Goal: Task Accomplishment & Management: Manage account settings

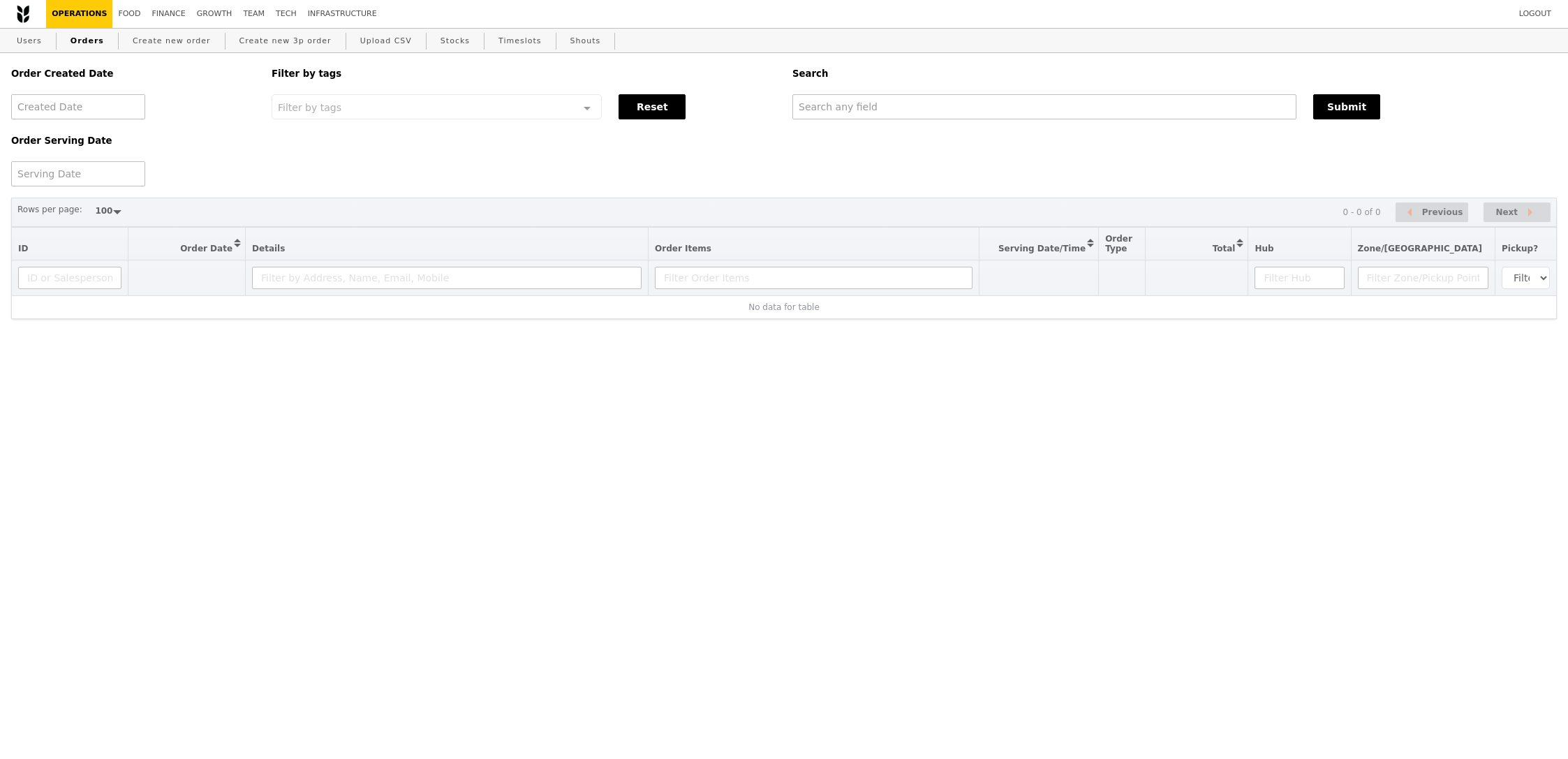
select select "100"
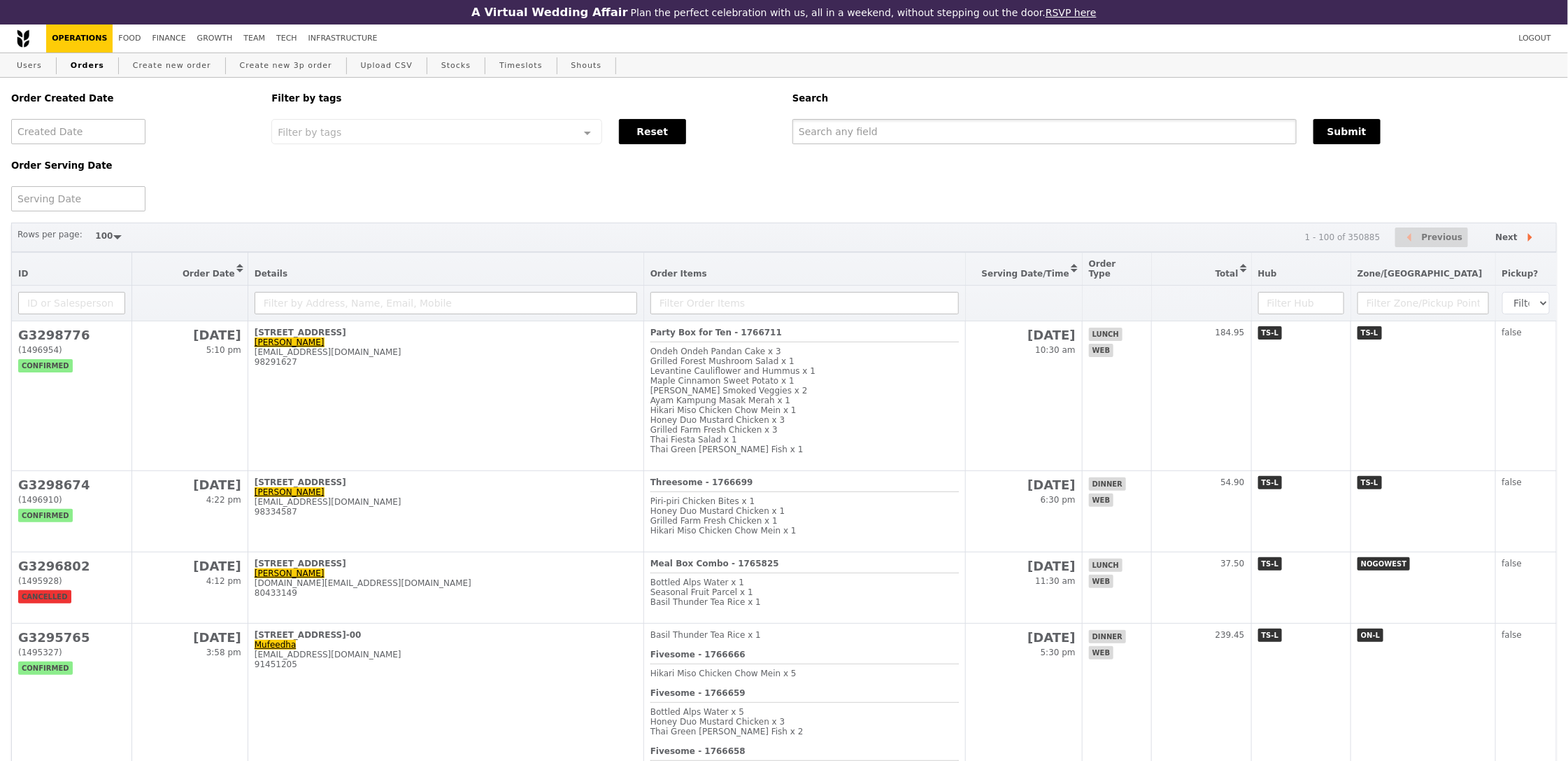
click at [963, 132] on input "text" at bounding box center [1045, 131] width 504 height 25
paste input "PCF Sparkletot"
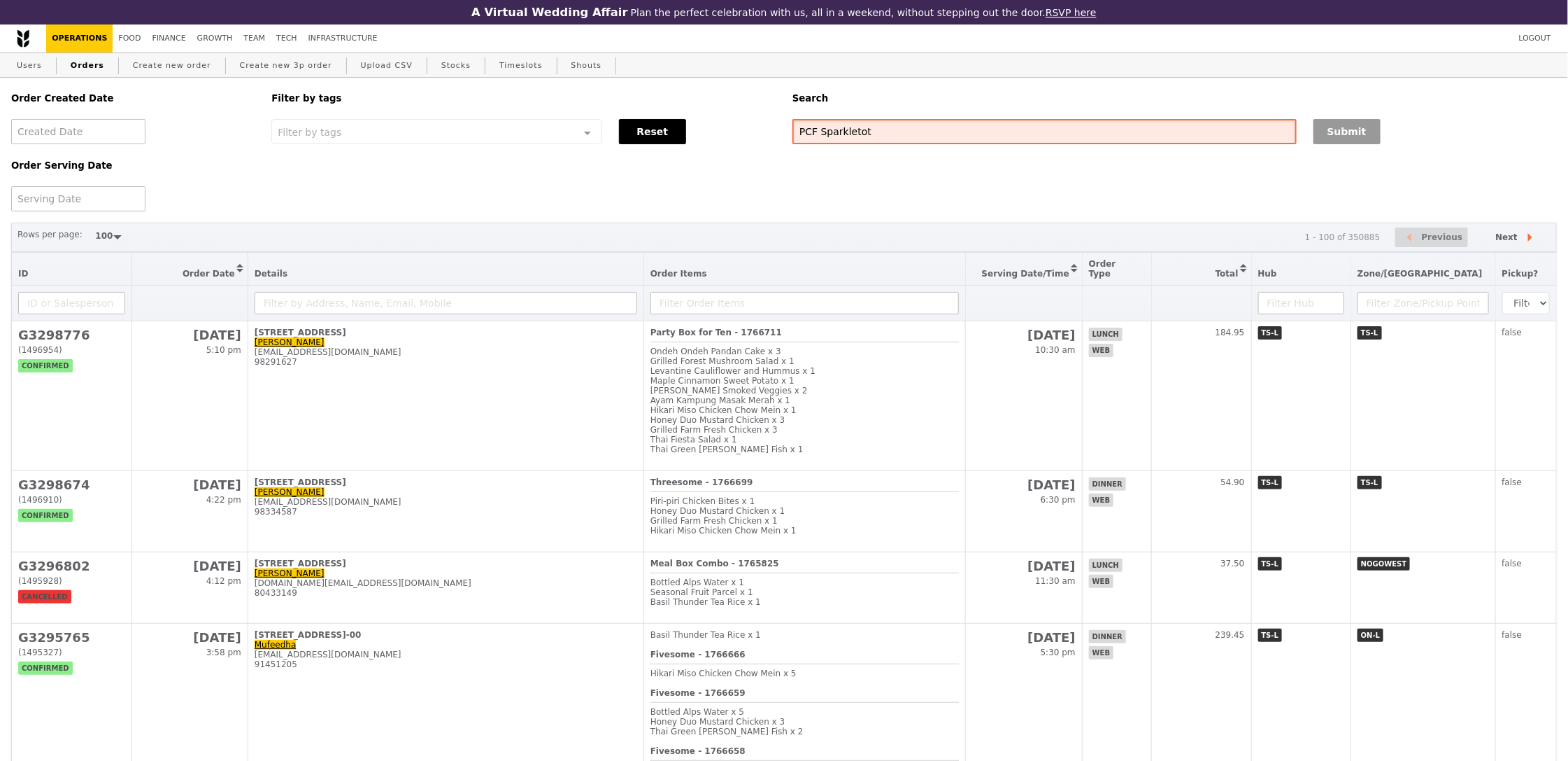
type input "PCF Sparkletot"
click at [1348, 131] on button "Submit" at bounding box center [1346, 131] width 67 height 25
